Goal: Task Accomplishment & Management: Use online tool/utility

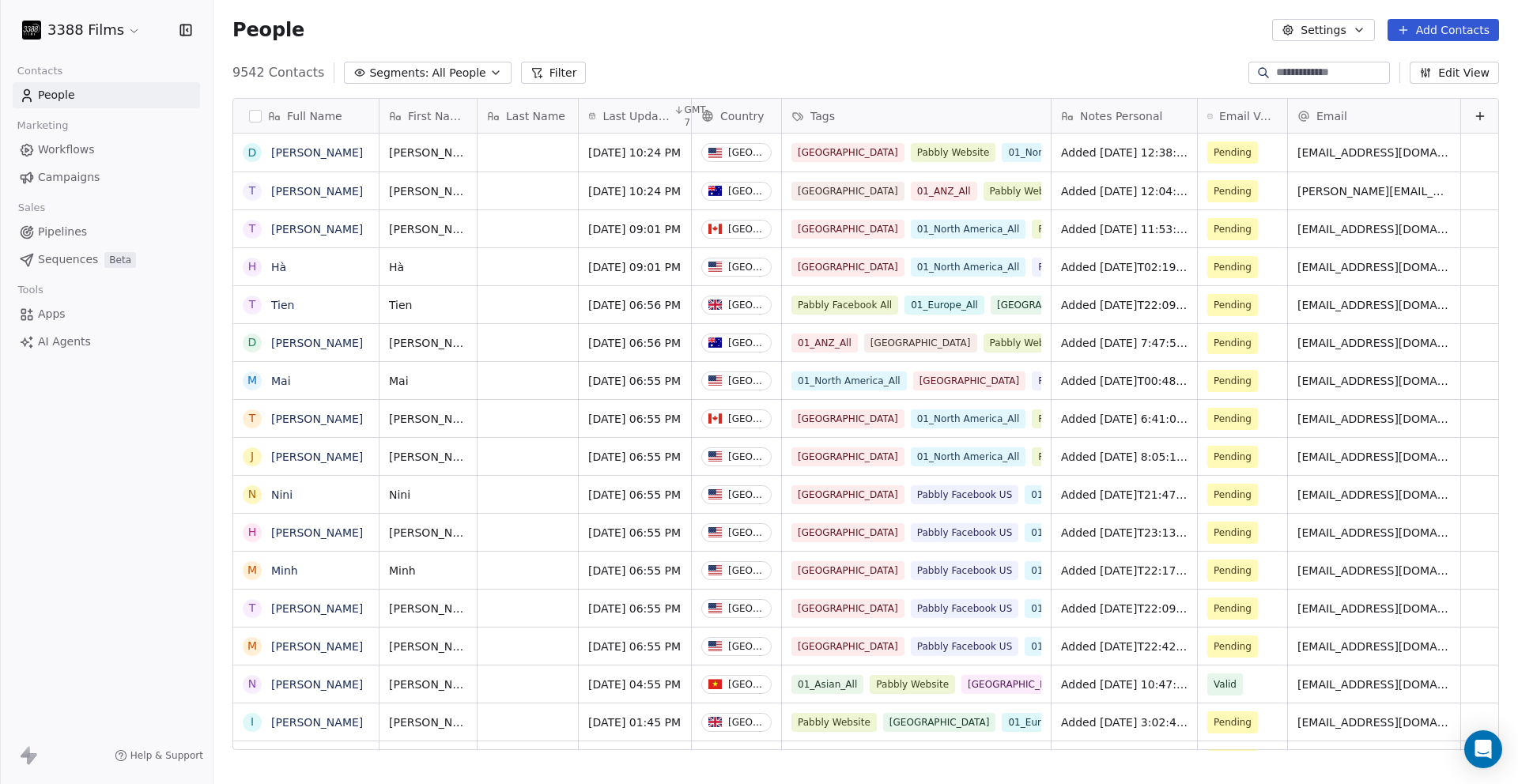
scroll to position [678, 1293]
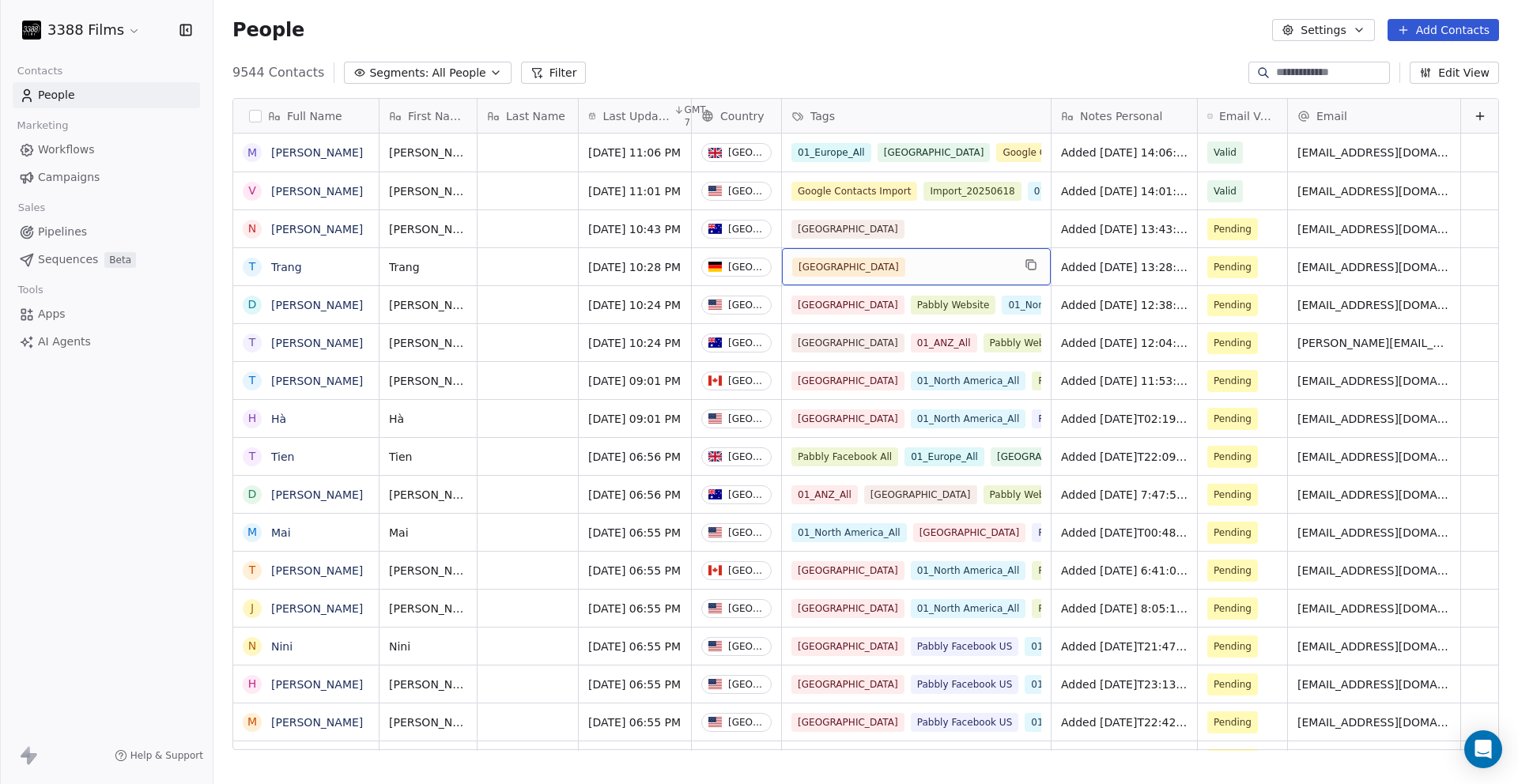
click at [0, 0] on button "grid" at bounding box center [0, 0] width 0 height 0
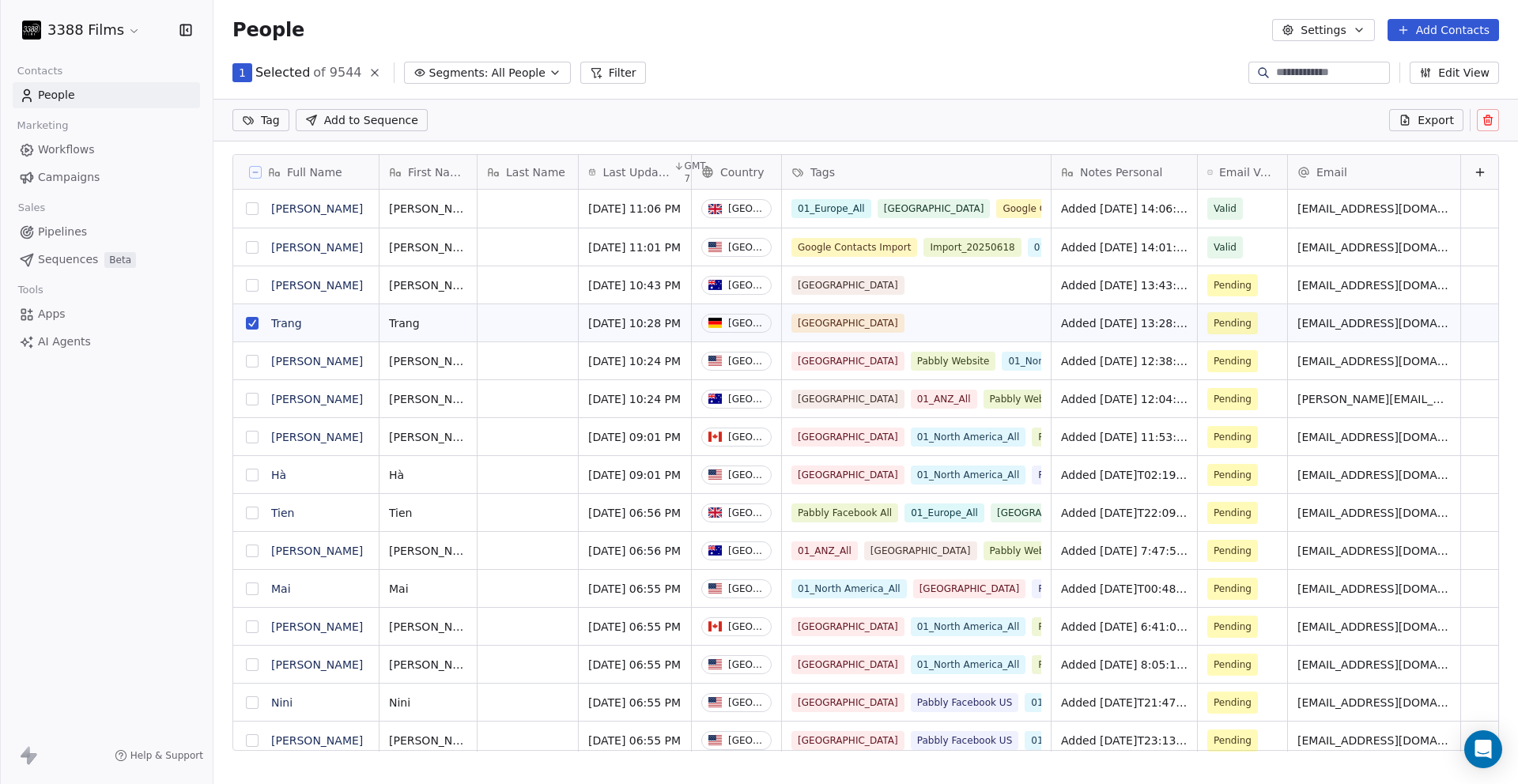
scroll to position [0, 0]
click at [252, 285] on button "grid" at bounding box center [252, 285] width 13 height 13
click at [259, 120] on html "3388 Films Contacts People Marketing Workflows Campaigns Sales Pipelines Sequen…" at bounding box center [759, 392] width 1518 height 784
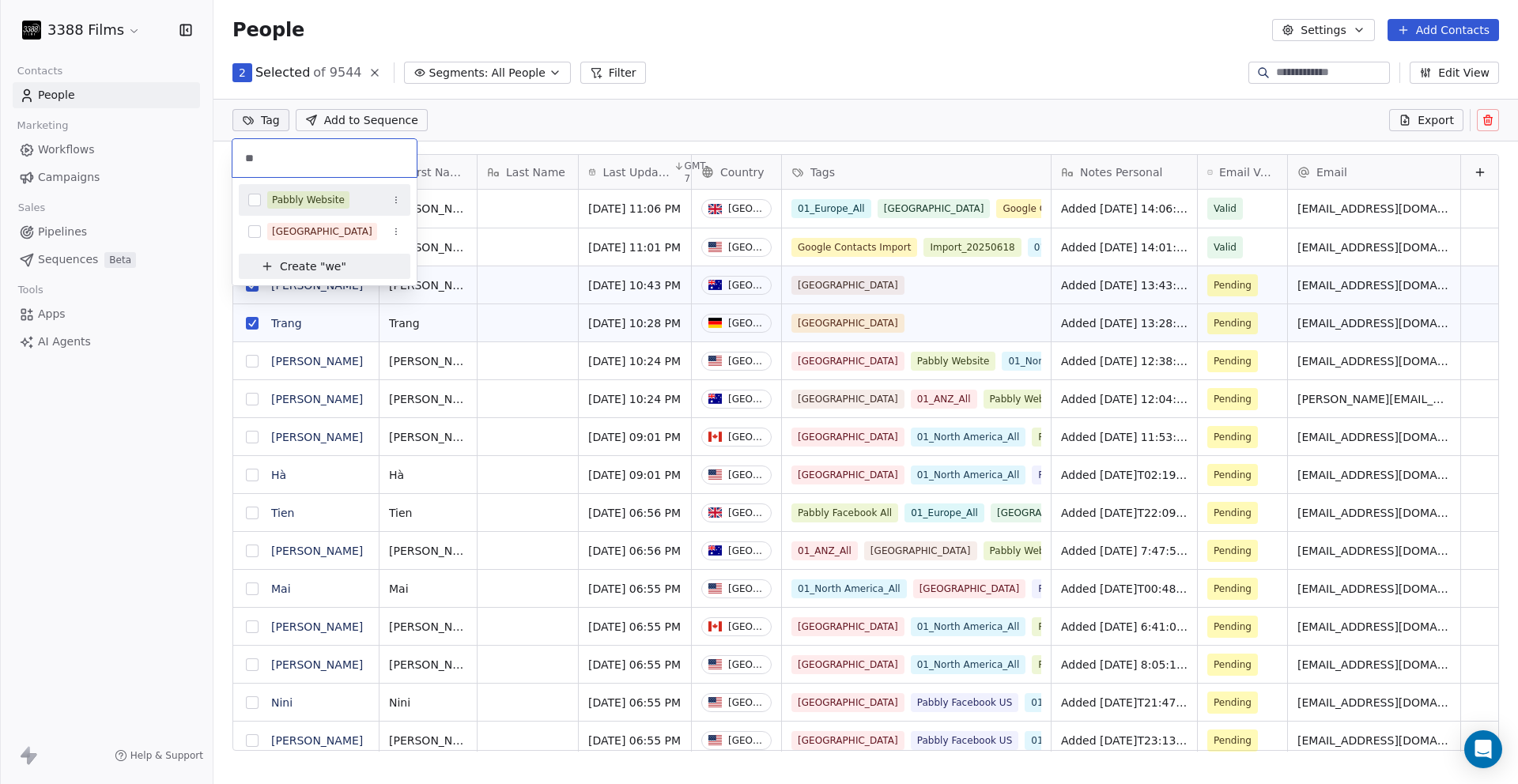
type input "**"
click at [311, 198] on div "Pabbly Website" at bounding box center [308, 200] width 73 height 14
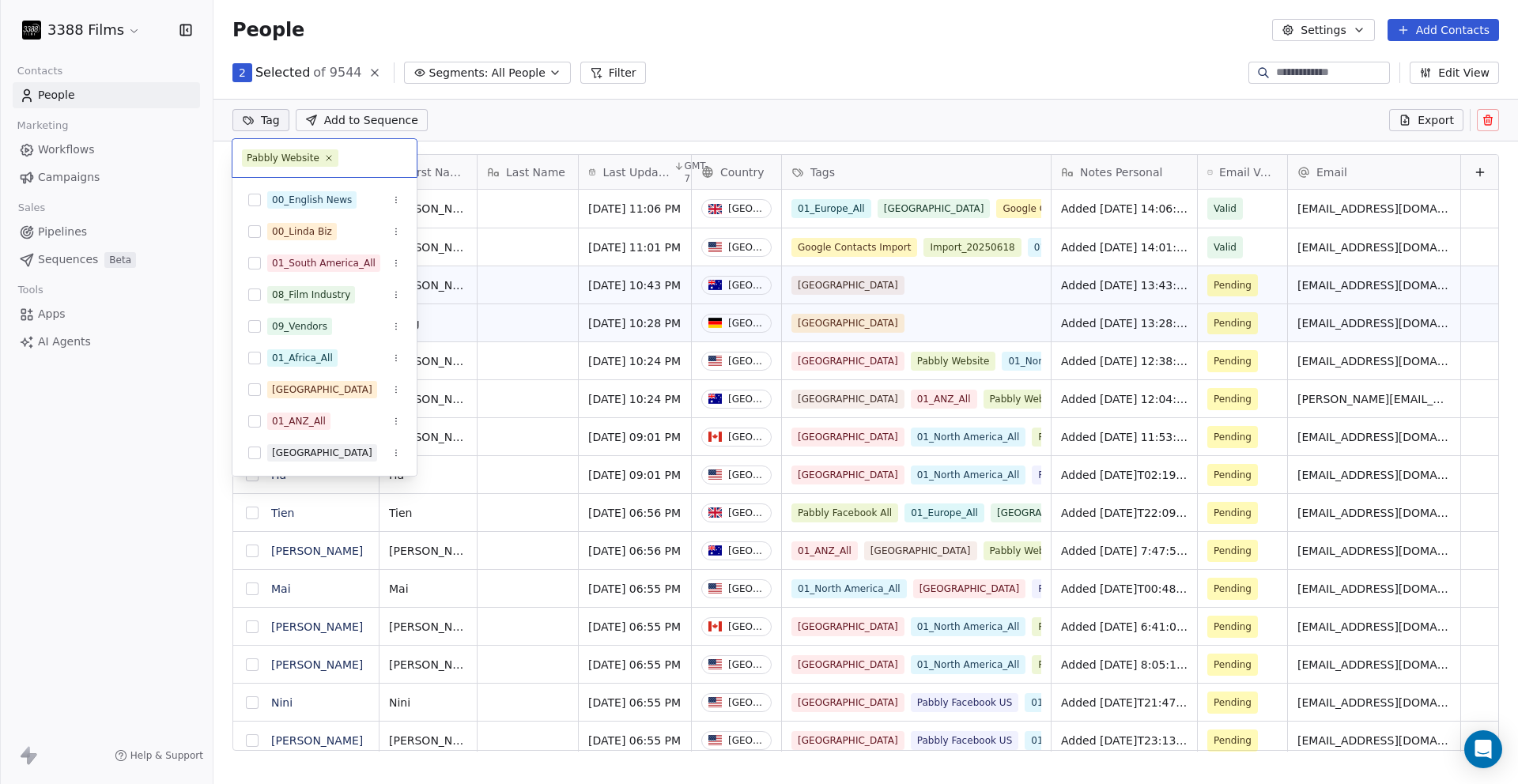
click at [831, 97] on html "3388 Films Contacts People Marketing Workflows Campaigns Sales Pipelines Sequen…" at bounding box center [759, 392] width 1518 height 784
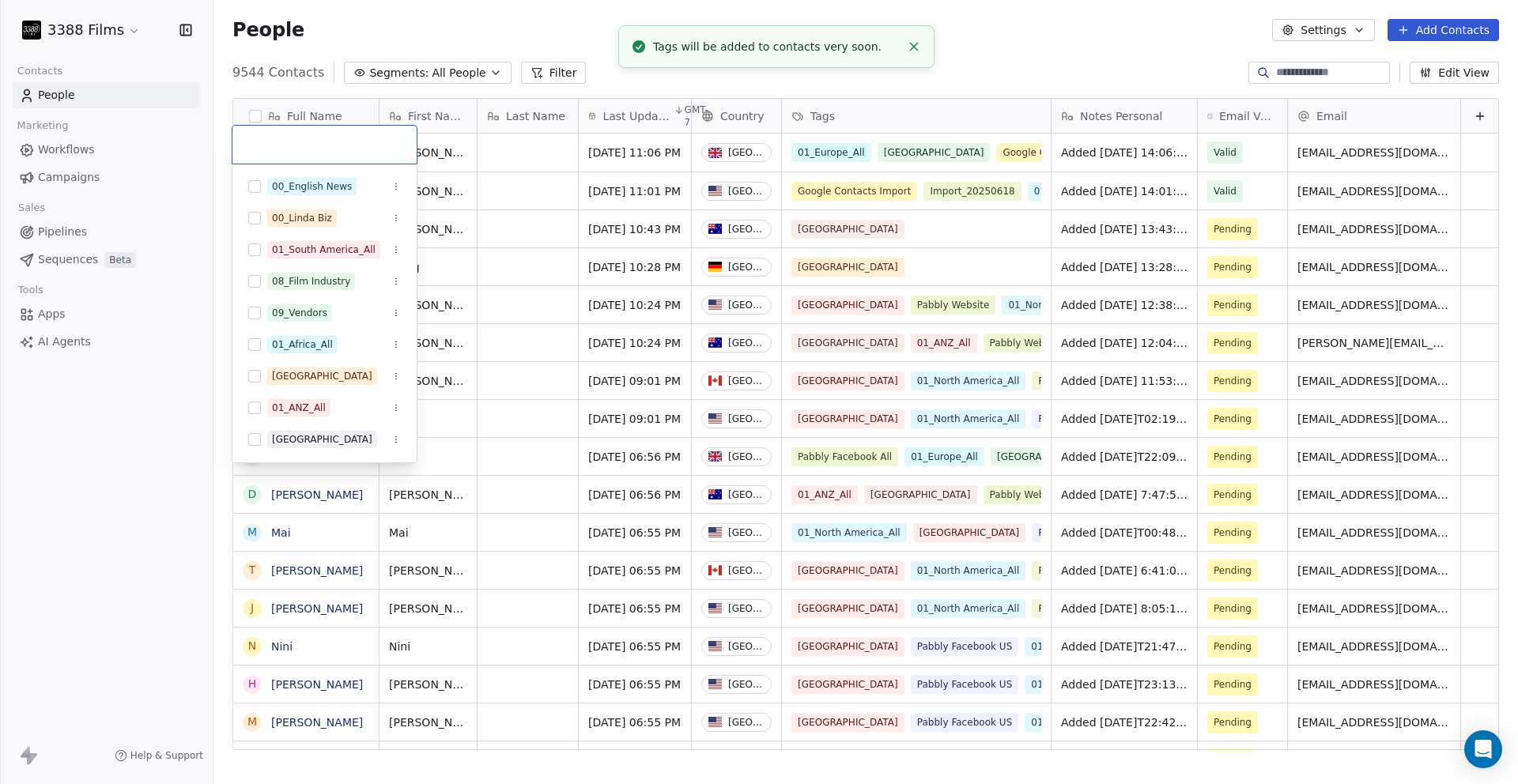
scroll to position [10, 0]
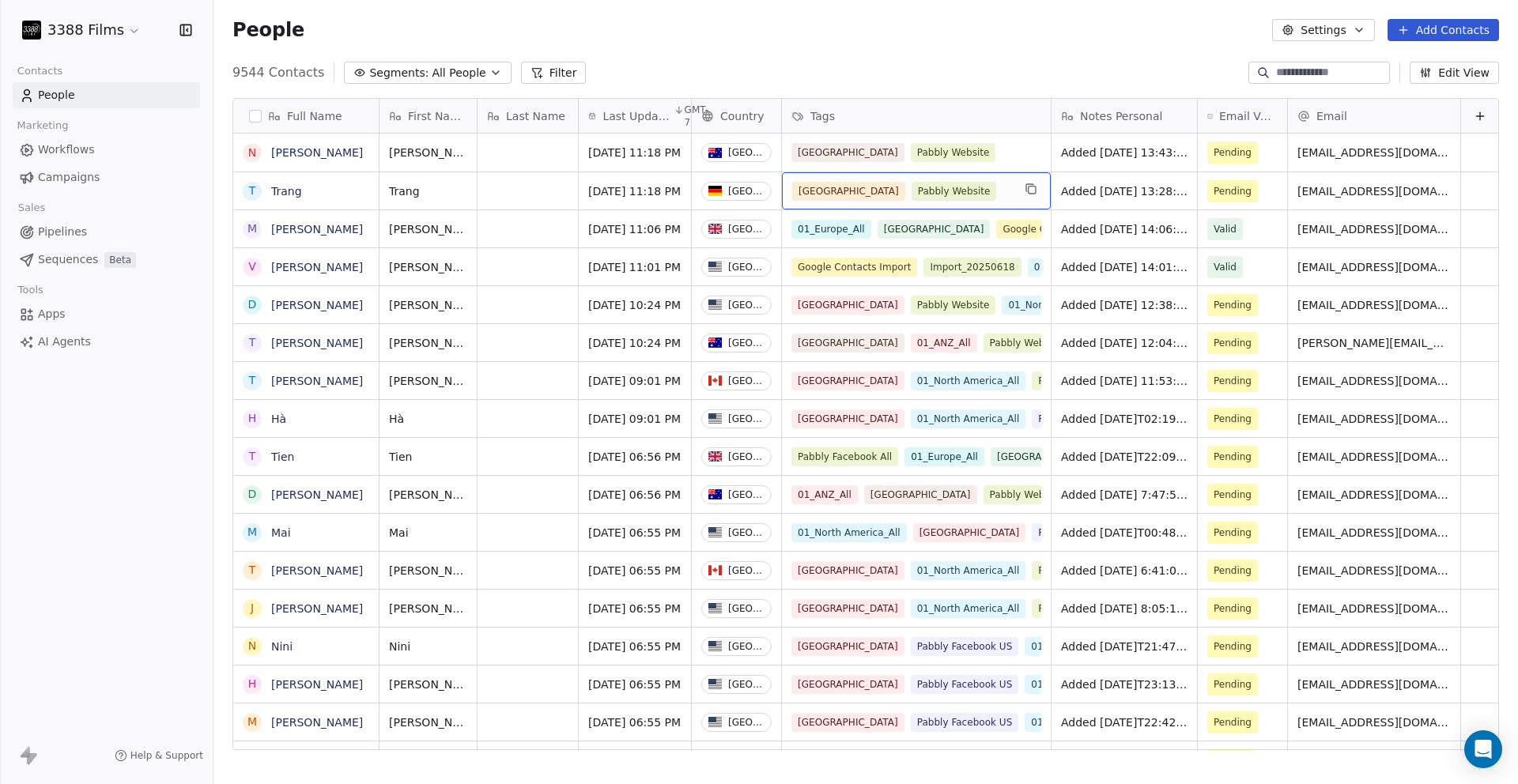
click at [983, 188] on div "[GEOGRAPHIC_DATA] Pabbly Website" at bounding box center [901, 191] width 220 height 19
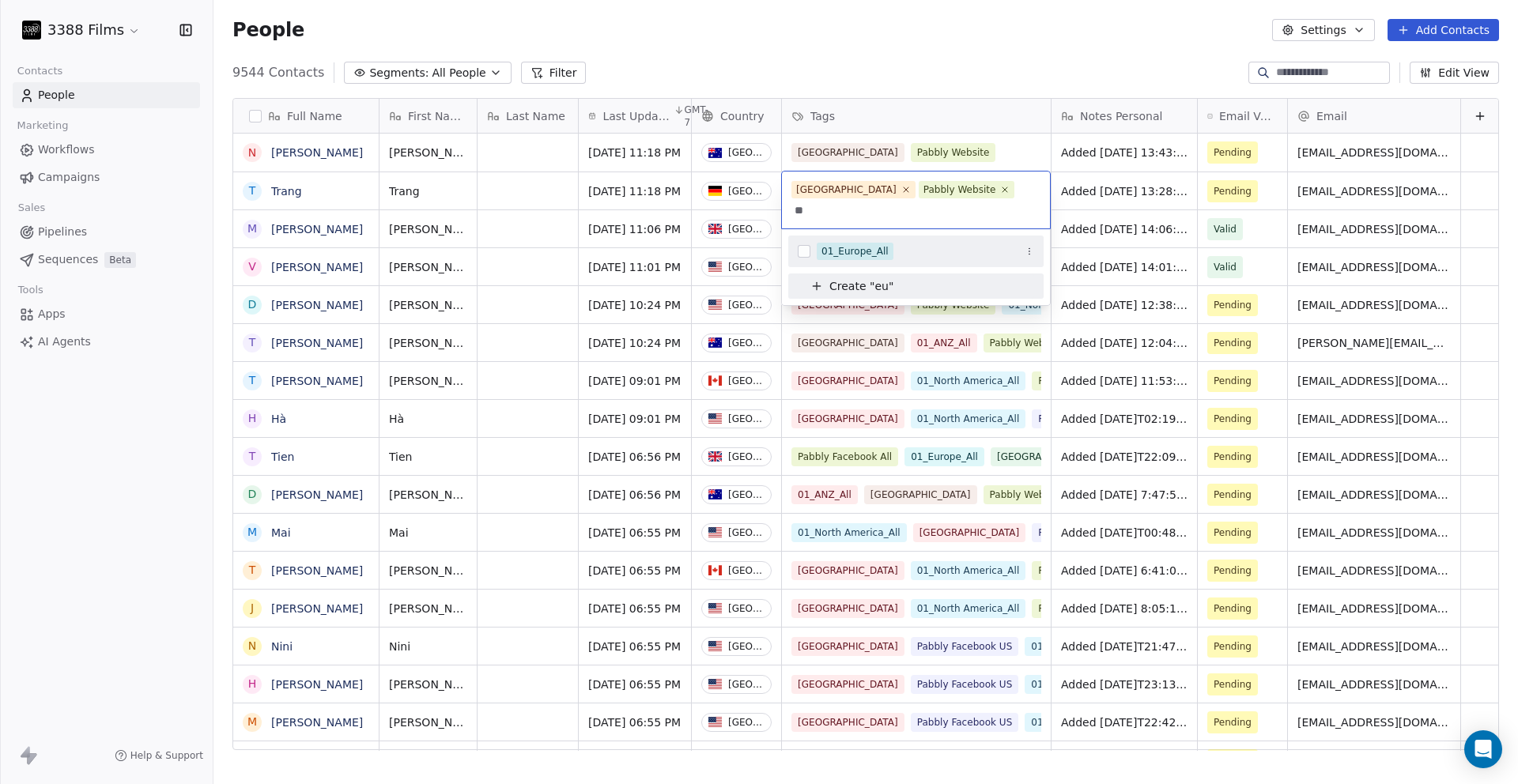
type input "**"
click at [928, 238] on div "01_Europe_All" at bounding box center [916, 251] width 255 height 25
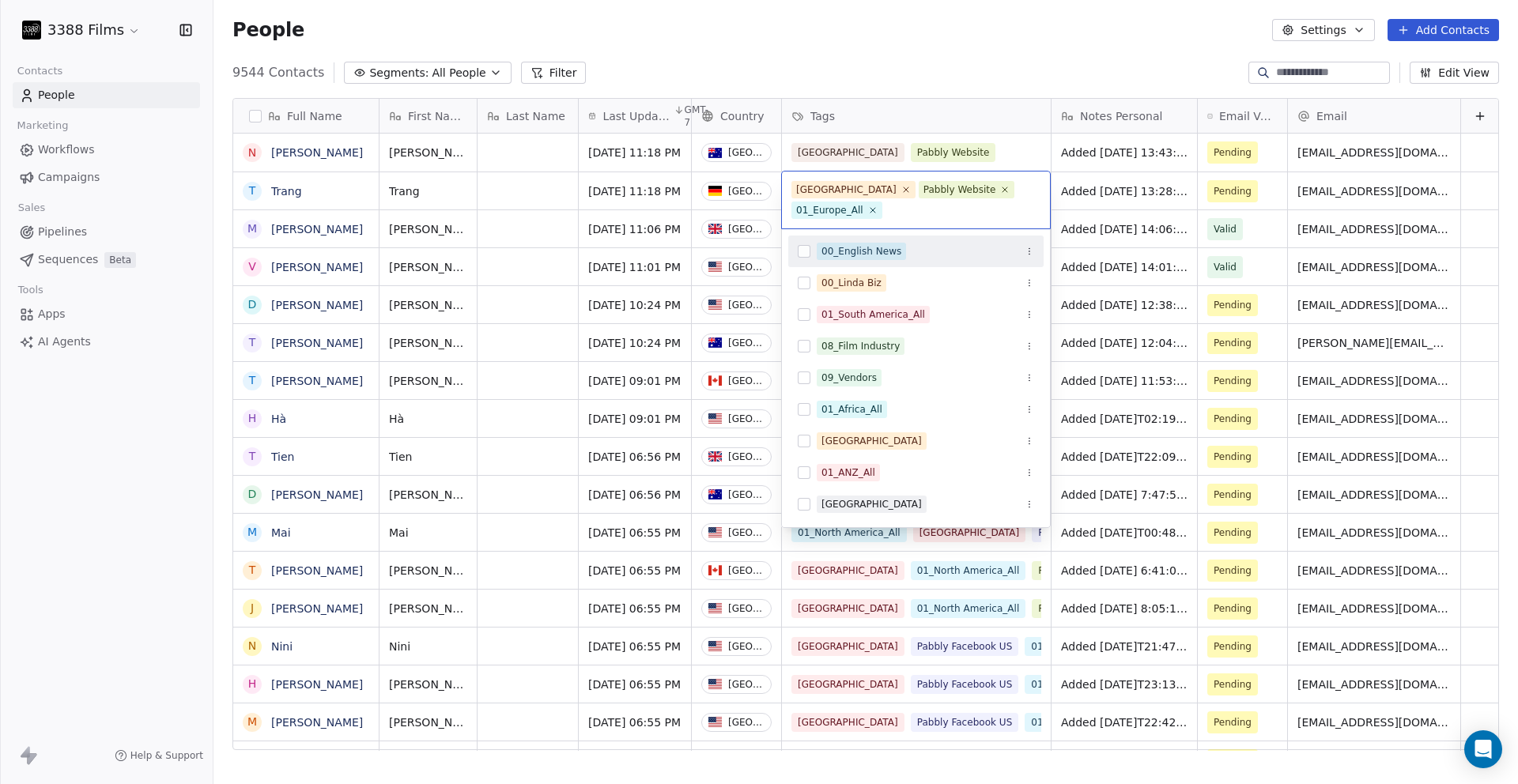
click at [975, 157] on html "3388 Films Contacts People Marketing Workflows Campaigns Sales Pipelines Sequen…" at bounding box center [759, 392] width 1518 height 784
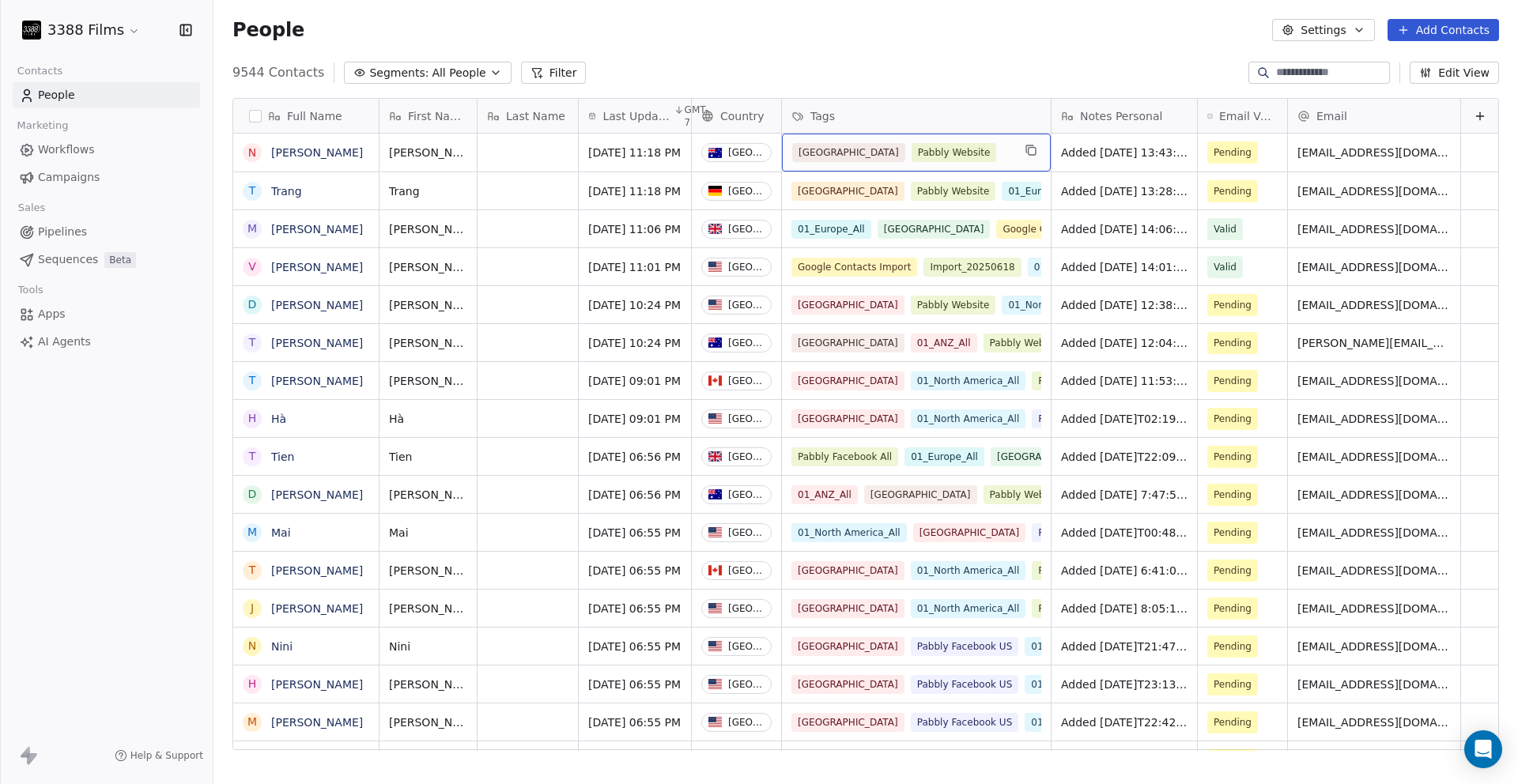
click at [976, 157] on div "Australia Pabbly Website" at bounding box center [901, 152] width 220 height 19
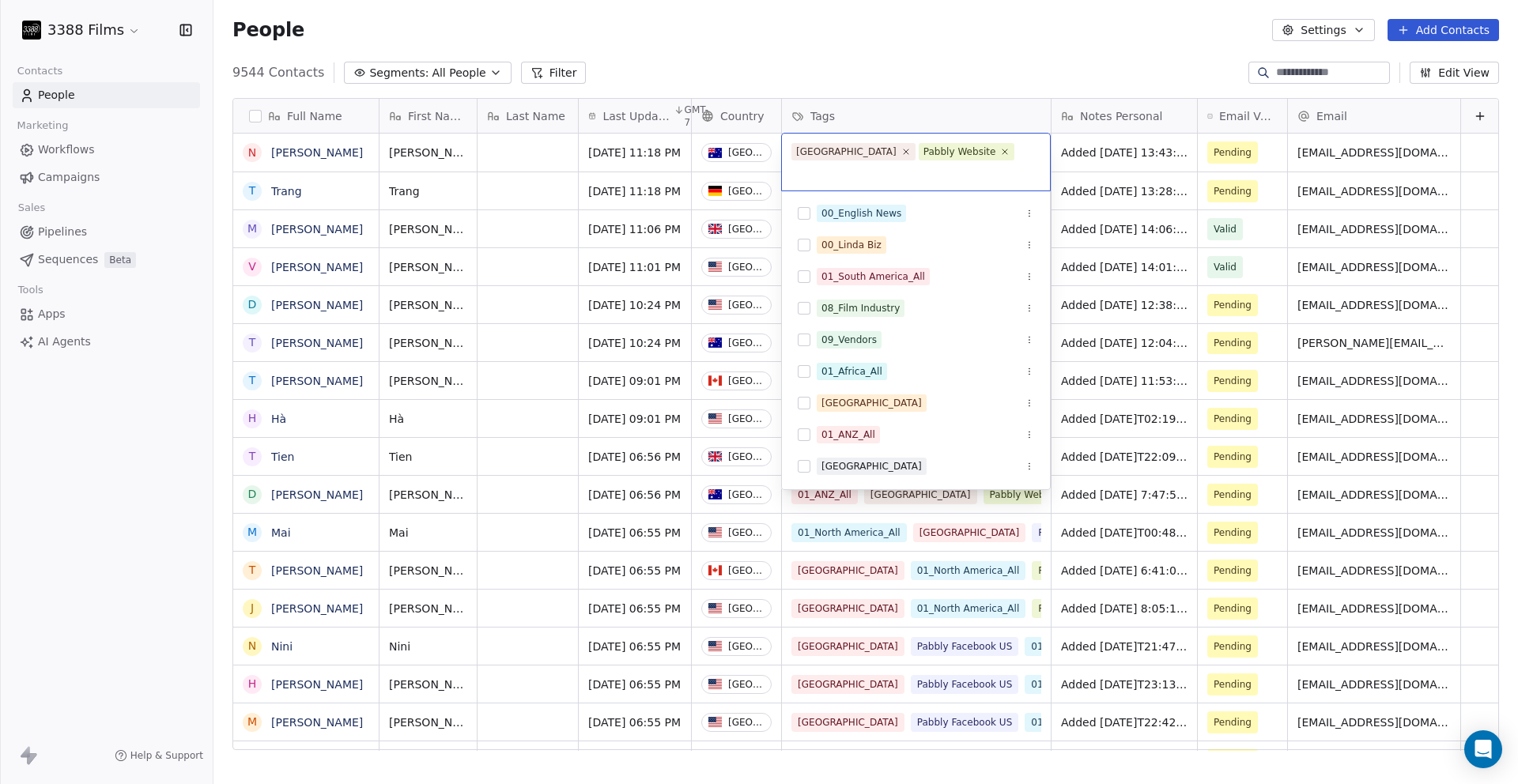
type input "*"
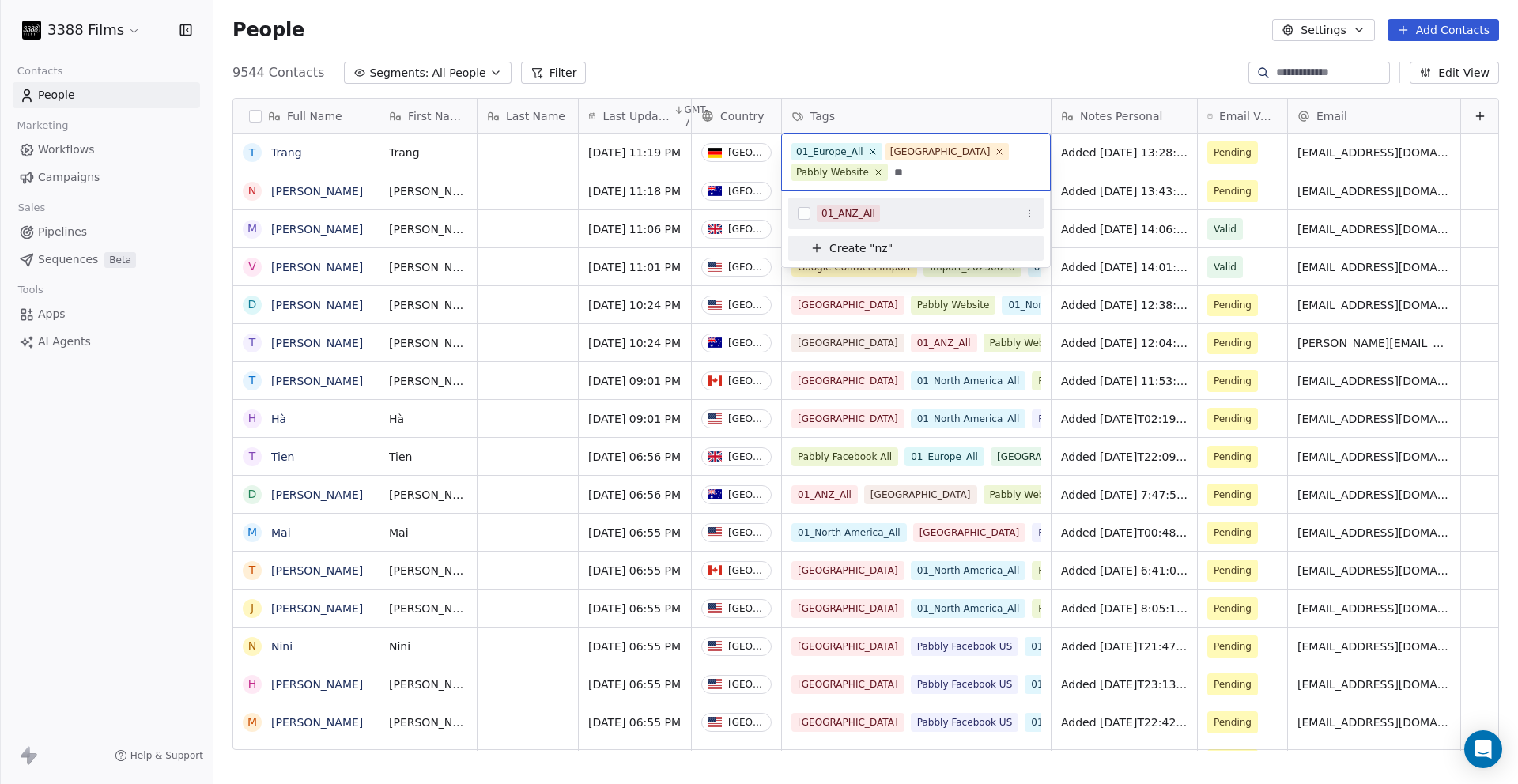
type input "**"
click at [885, 213] on div "01_ANZ_All" at bounding box center [925, 213] width 218 height 17
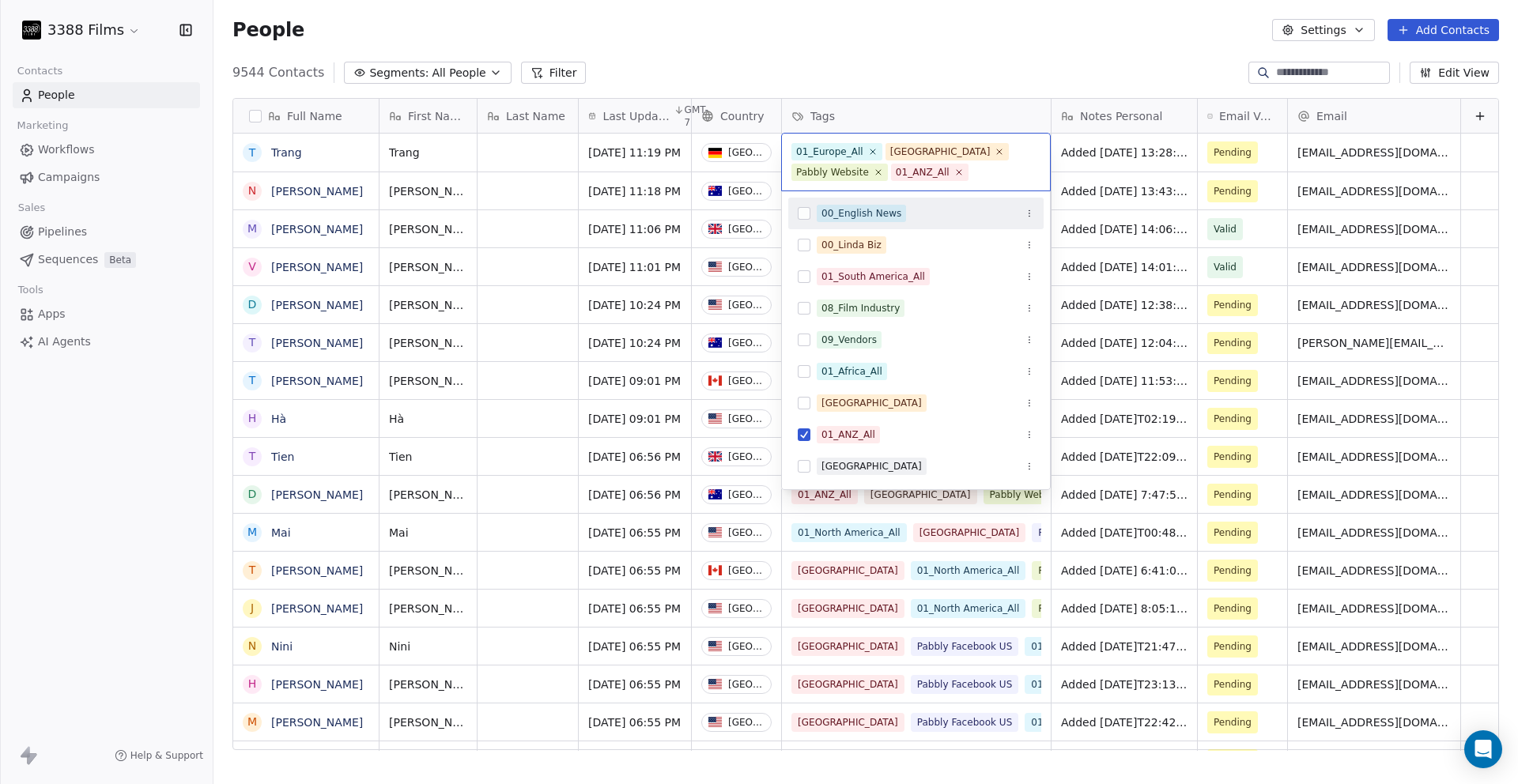
click at [951, 77] on html "3388 Films Contacts People Marketing Workflows Campaigns Sales Pipelines Sequen…" at bounding box center [759, 392] width 1518 height 784
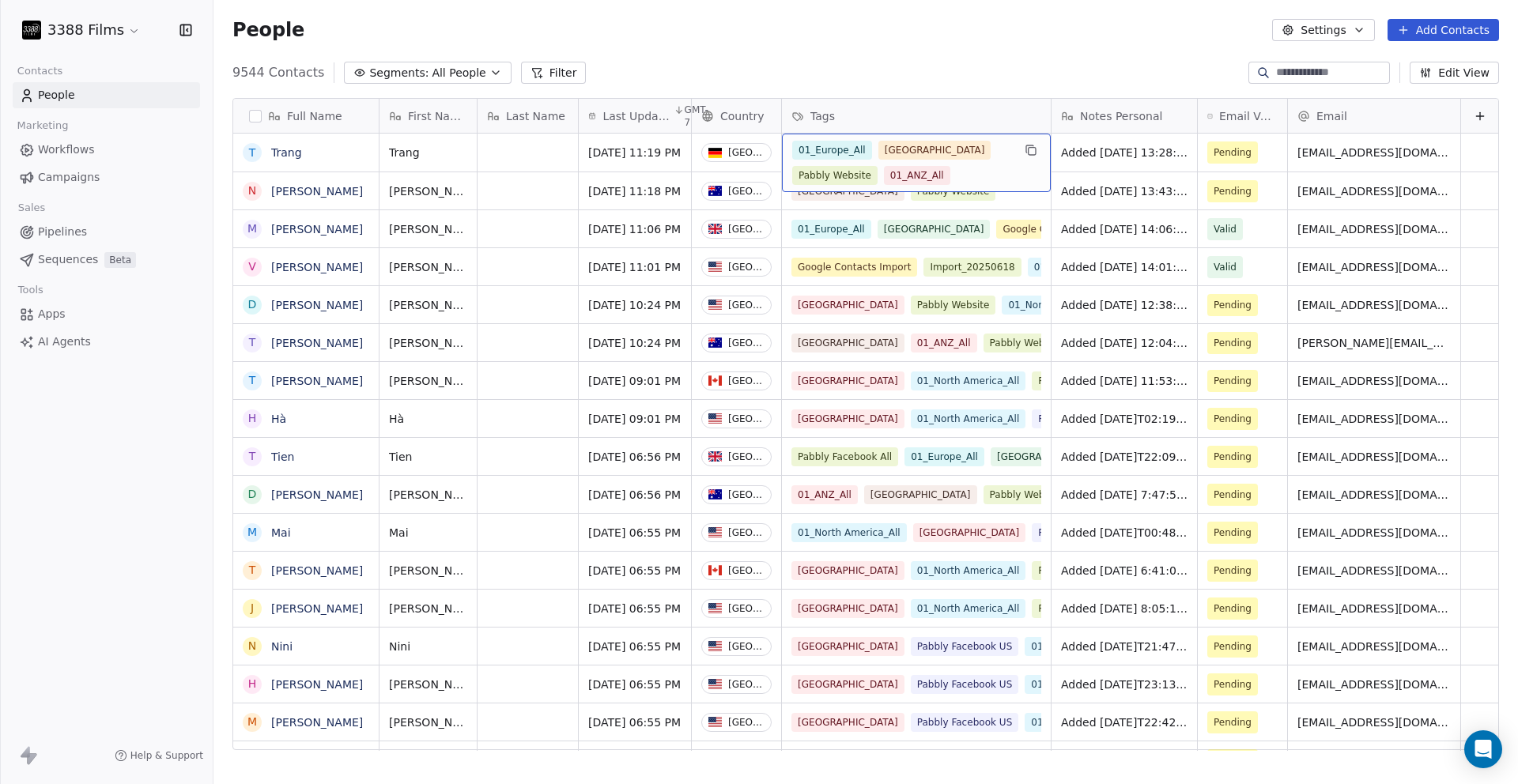
click at [932, 157] on div "01_Europe_All [GEOGRAPHIC_DATA] Pabbly Website 01_ANZ_All" at bounding box center [901, 162] width 220 height 44
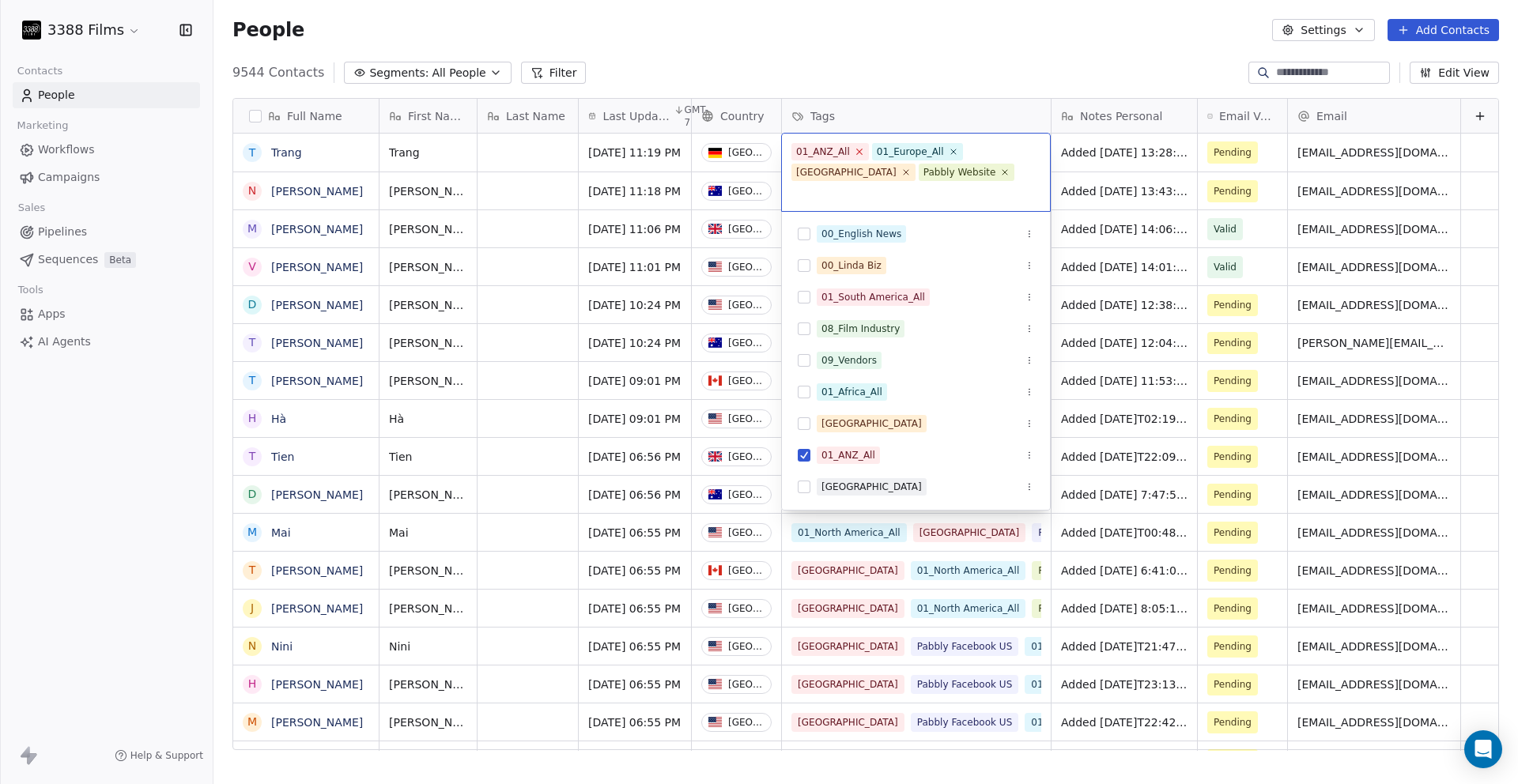
click at [862, 150] on icon at bounding box center [858, 151] width 10 height 10
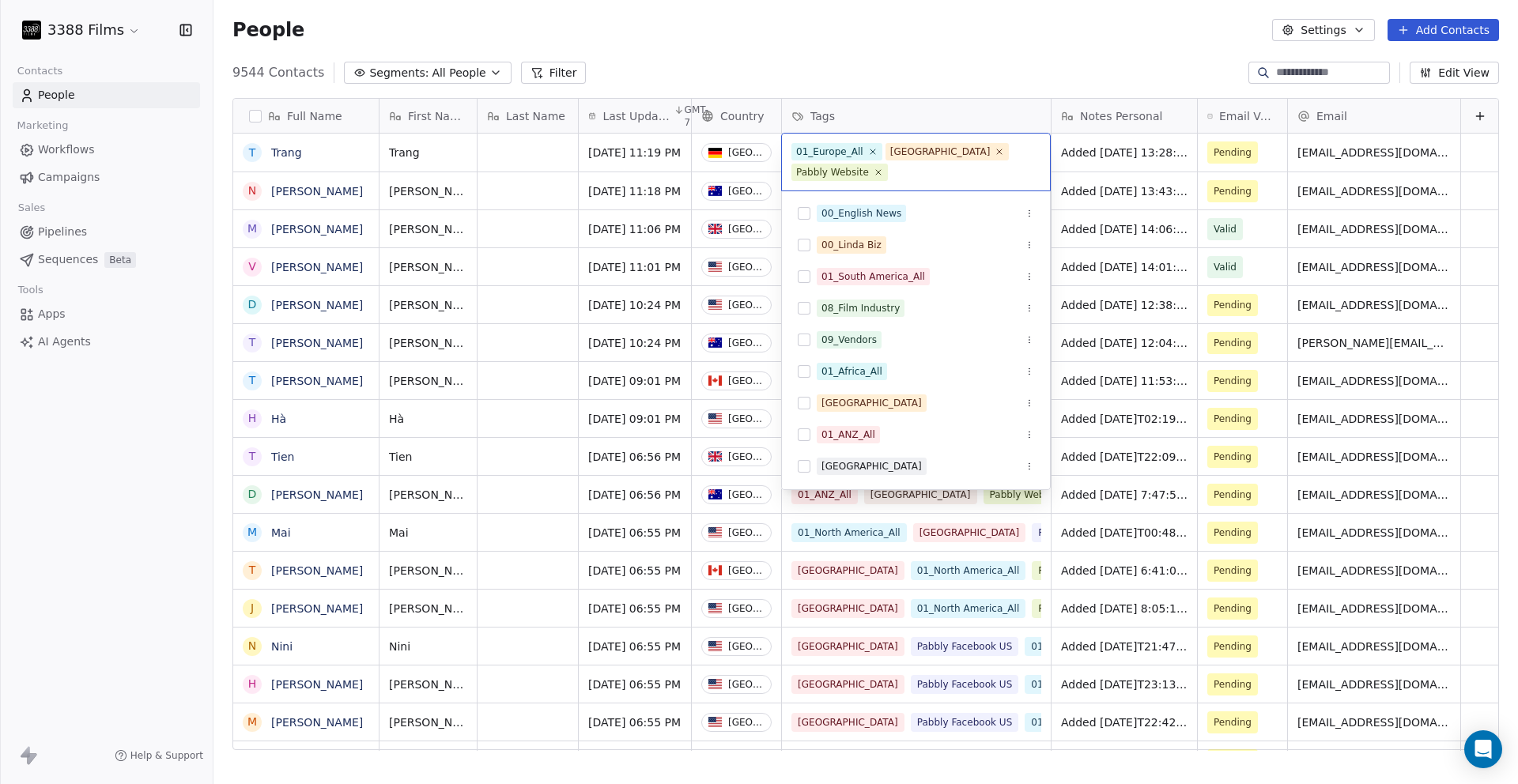
click at [874, 37] on html "3388 Films Contacts People Marketing Workflows Campaigns Sales Pipelines Sequen…" at bounding box center [759, 392] width 1518 height 784
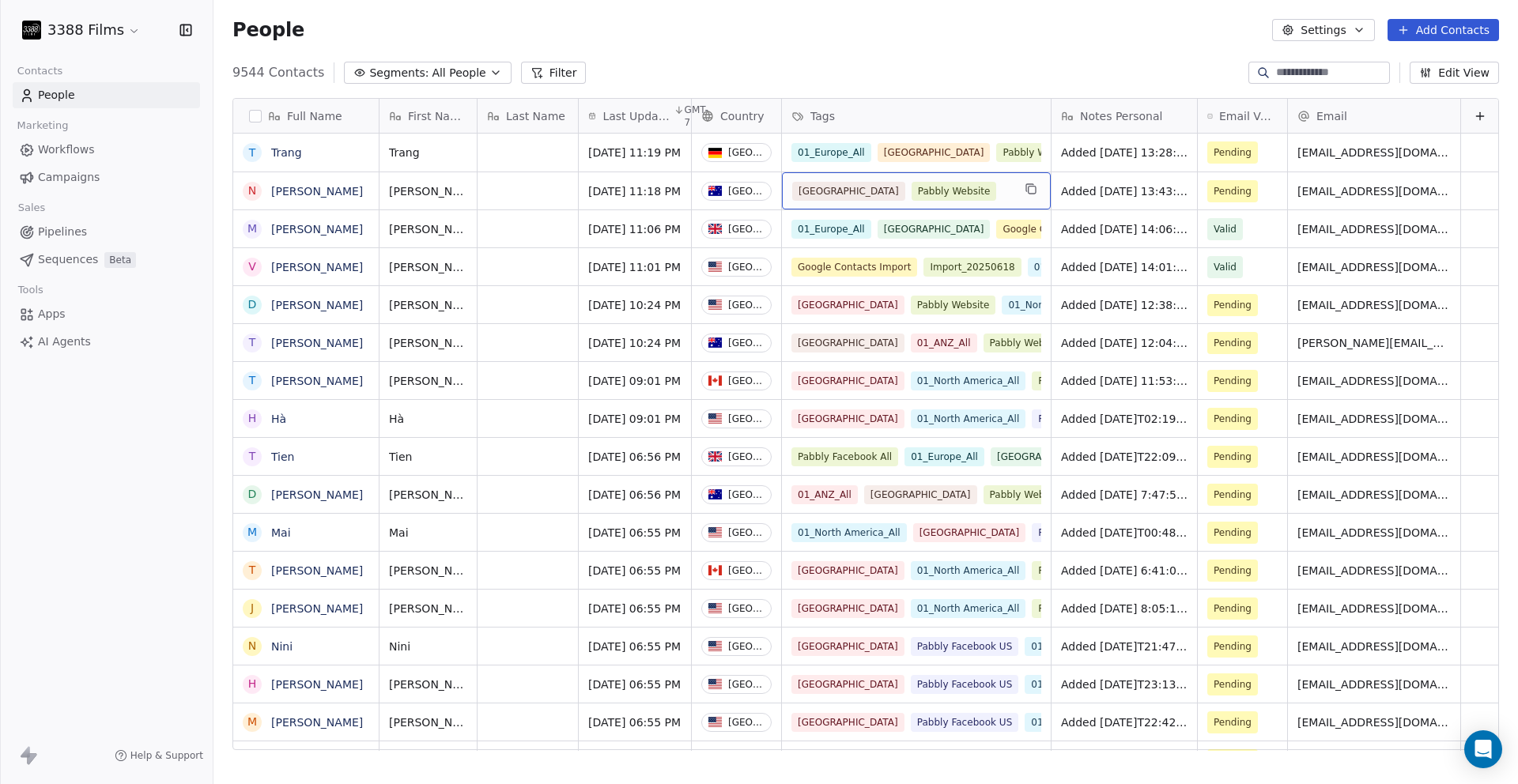
click at [984, 193] on div "Australia Pabbly Website" at bounding box center [901, 191] width 220 height 19
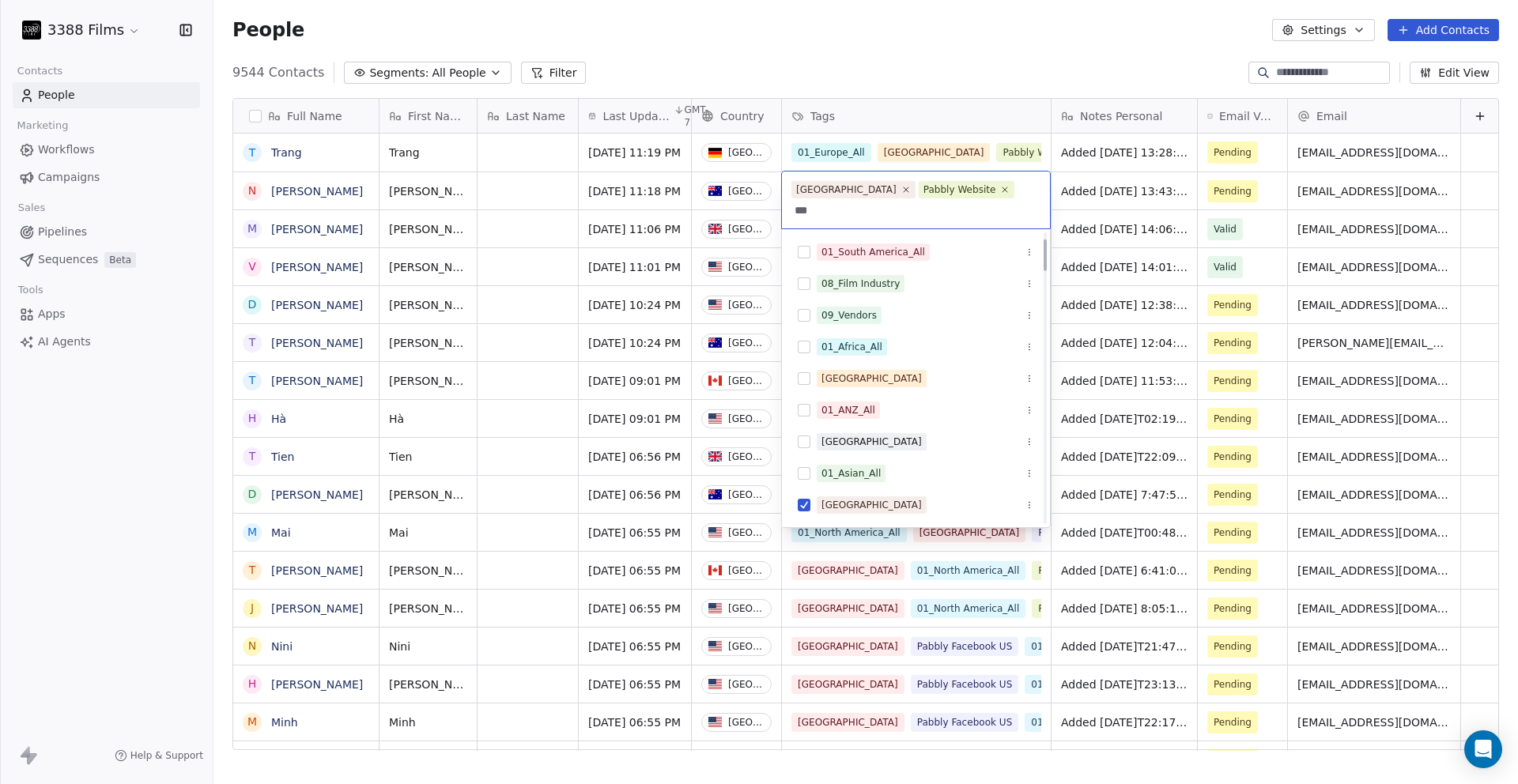
scroll to position [0, 0]
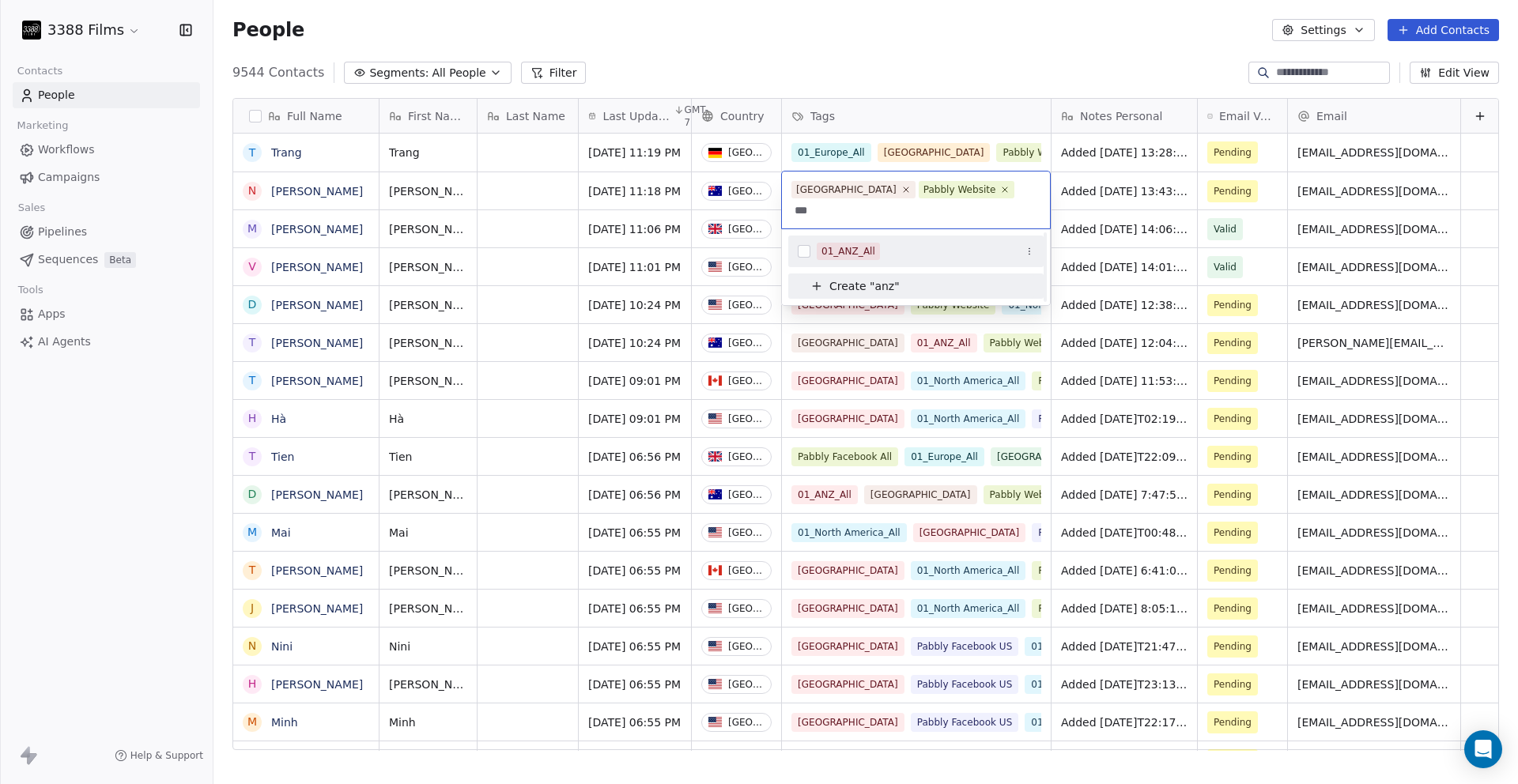
type input "***"
click at [913, 243] on div "01_ANZ_All" at bounding box center [925, 251] width 218 height 17
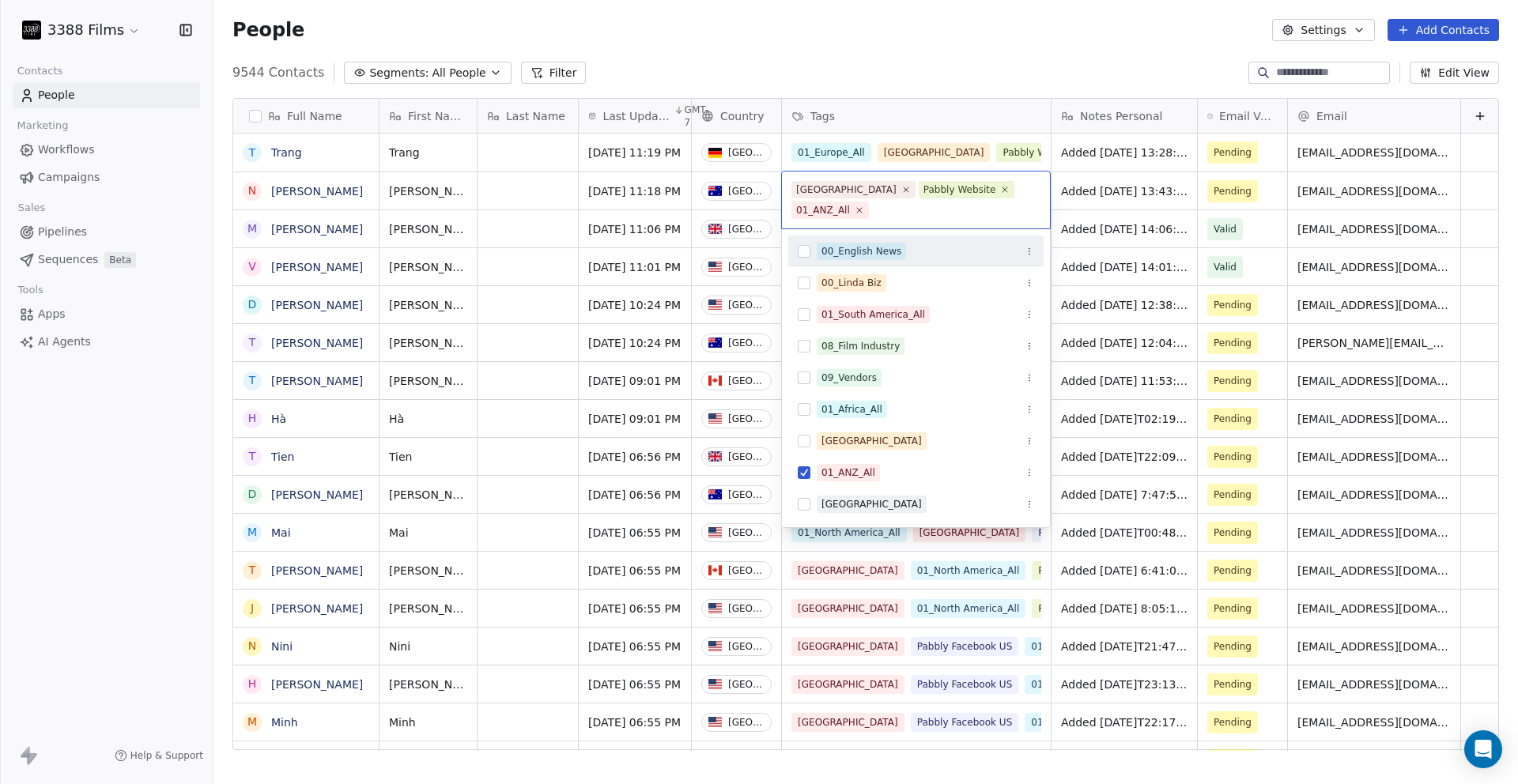
click at [901, 74] on html "3388 Films Contacts People Marketing Workflows Campaigns Sales Pipelines Sequen…" at bounding box center [759, 392] width 1518 height 784
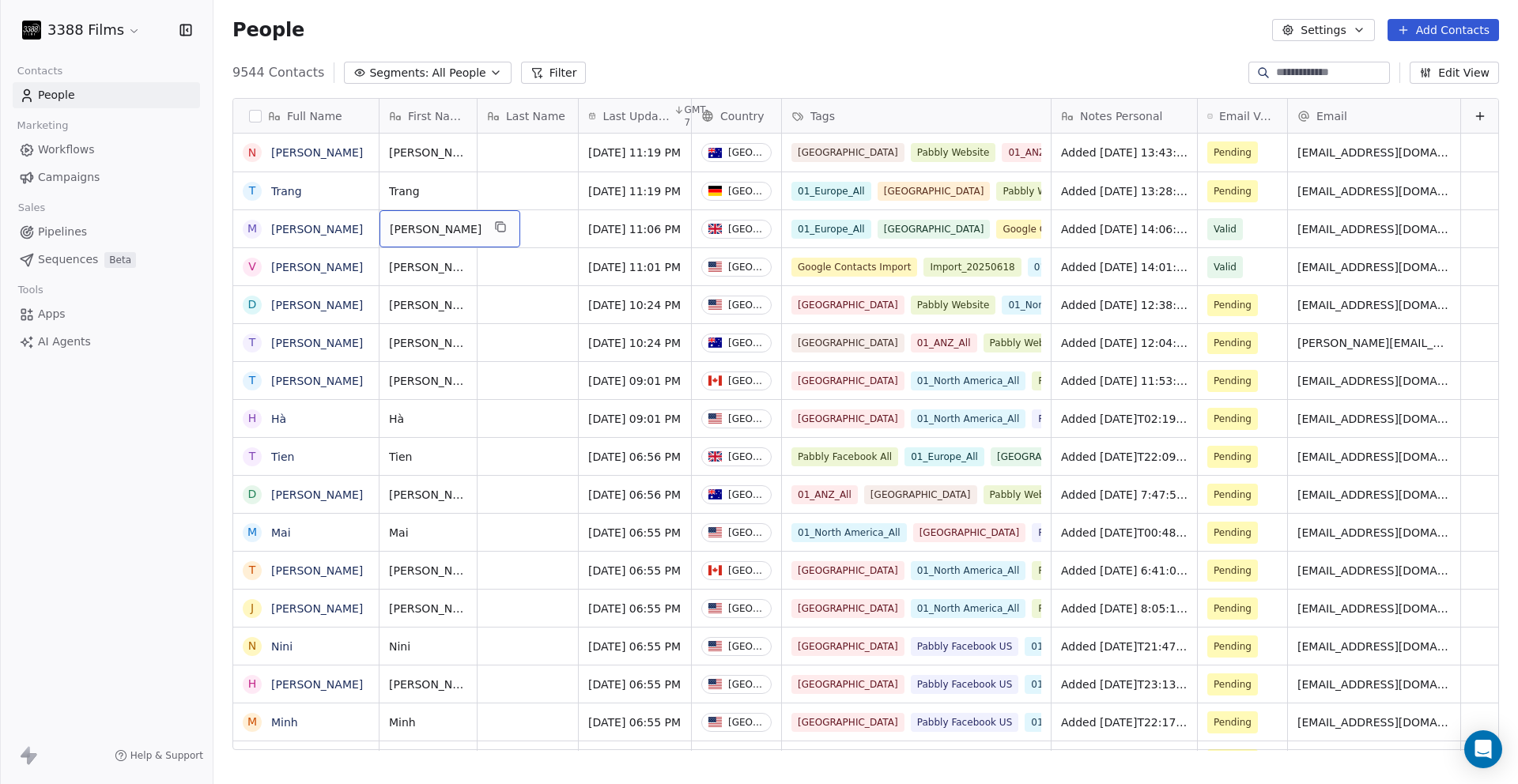
click at [398, 229] on span "[PERSON_NAME]" at bounding box center [436, 229] width 91 height 16
click at [411, 222] on textarea "**********" at bounding box center [433, 235] width 106 height 49
type textarea "**********"
click at [655, 32] on html "3388 Films Contacts People Marketing Workflows Campaigns Sales Pipelines Sequen…" at bounding box center [759, 392] width 1518 height 784
click at [683, 66] on div "9544 Contacts Segments: All People Filter Edit View" at bounding box center [866, 73] width 1305 height 25
